Goal: Information Seeking & Learning: Learn about a topic

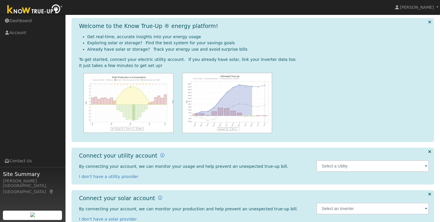
scroll to position [35, 0]
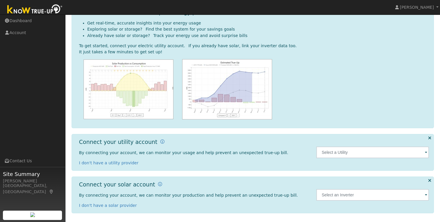
click at [427, 153] on span at bounding box center [426, 152] width 2 height 7
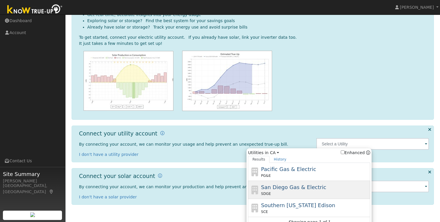
scroll to position [50, 0]
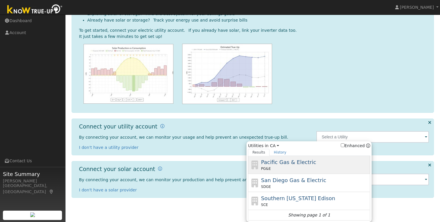
click at [282, 168] on div "PG&E" at bounding box center [315, 168] width 108 height 5
type input "PG&E"
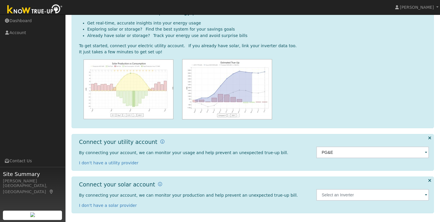
scroll to position [35, 0]
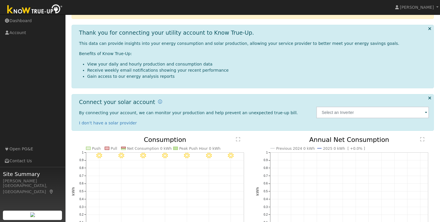
scroll to position [113, 0]
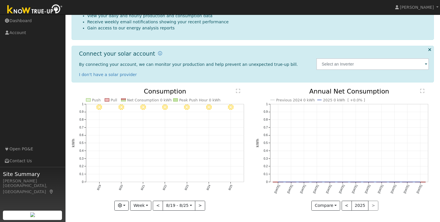
click at [426, 65] on span at bounding box center [426, 64] width 2 height 7
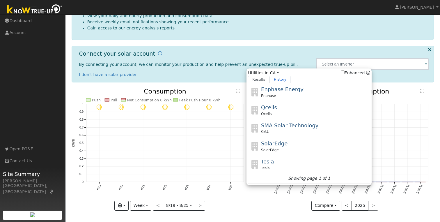
click at [280, 80] on link "History" at bounding box center [280, 79] width 21 height 7
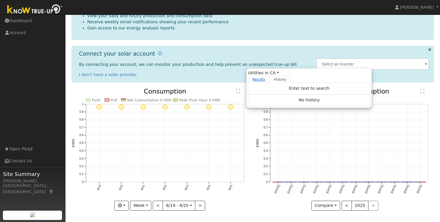
click at [258, 79] on link "Results" at bounding box center [259, 79] width 22 height 7
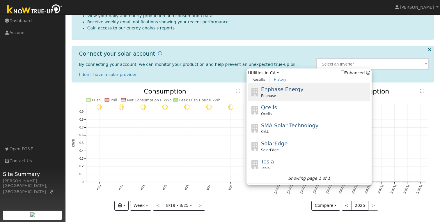
click at [271, 91] on span "Enphase Energy" at bounding box center [282, 89] width 42 height 6
type input "Enphase"
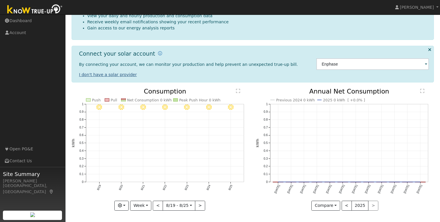
click at [109, 74] on link "I don't have a solar provider" at bounding box center [108, 74] width 58 height 5
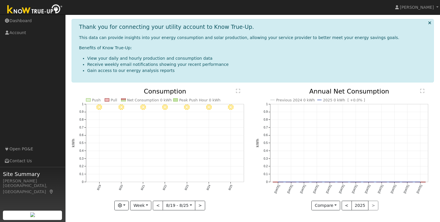
scroll to position [0, 0]
